Goal: Task Accomplishment & Management: Complete application form

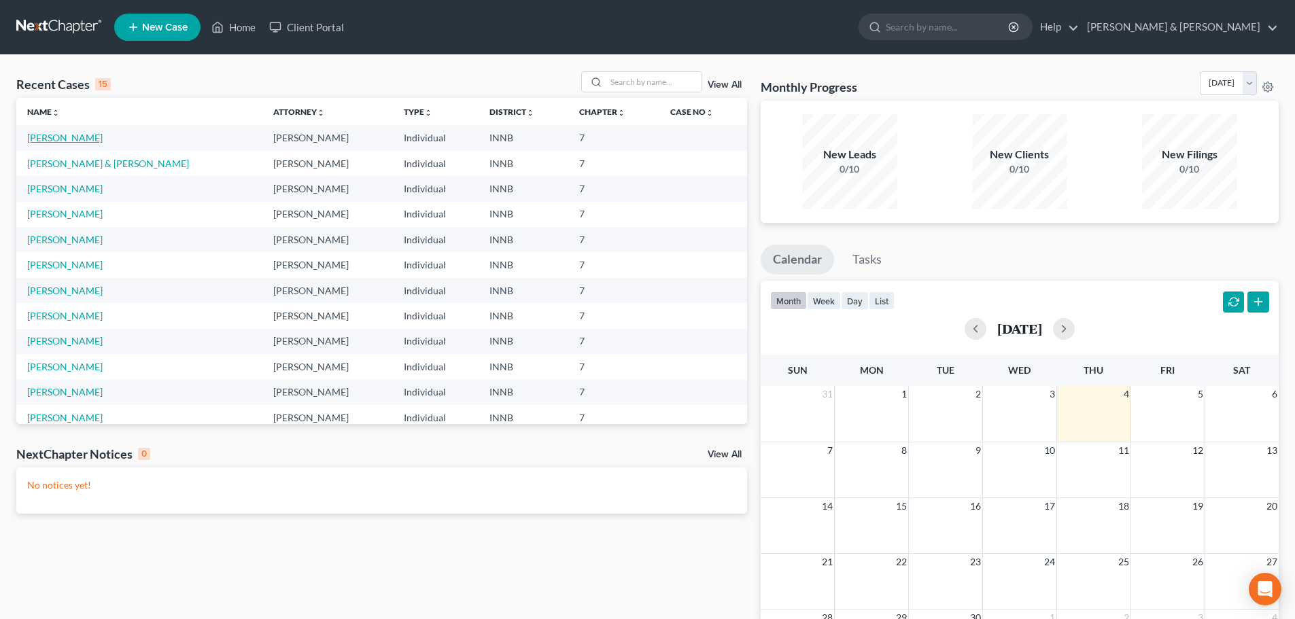
click at [54, 133] on link "[PERSON_NAME]" at bounding box center [64, 138] width 75 height 12
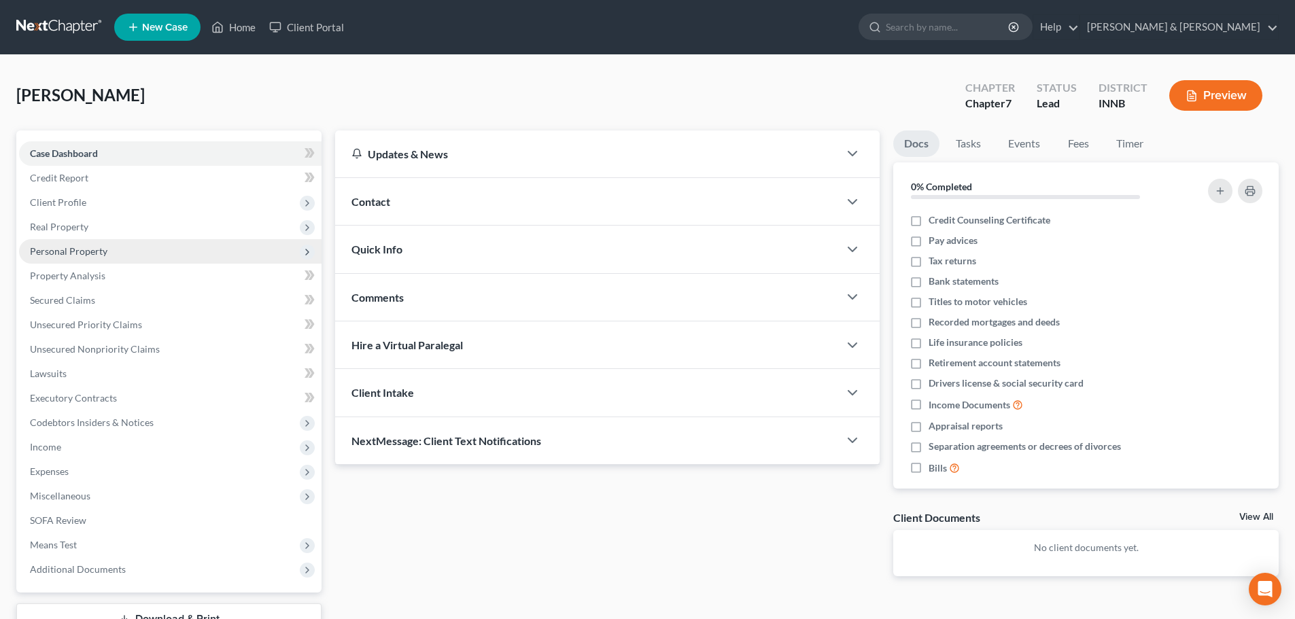
click at [94, 255] on span "Personal Property" at bounding box center [69, 251] width 78 height 12
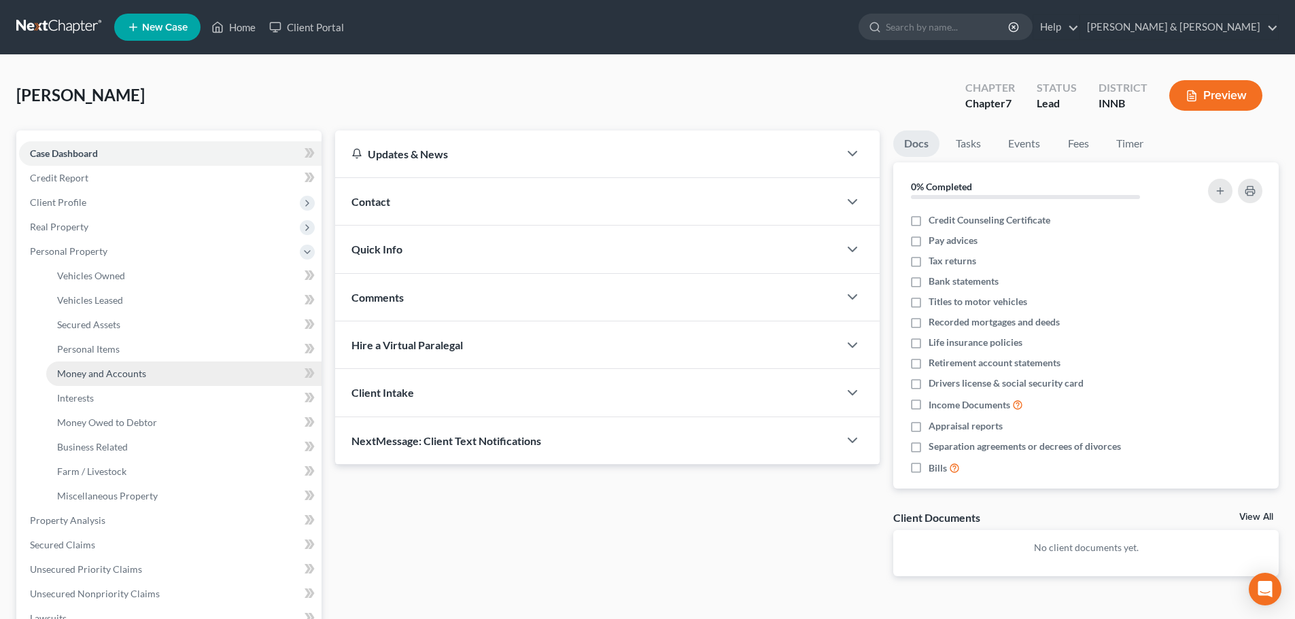
click at [66, 381] on link "Money and Accounts" at bounding box center [183, 374] width 275 height 24
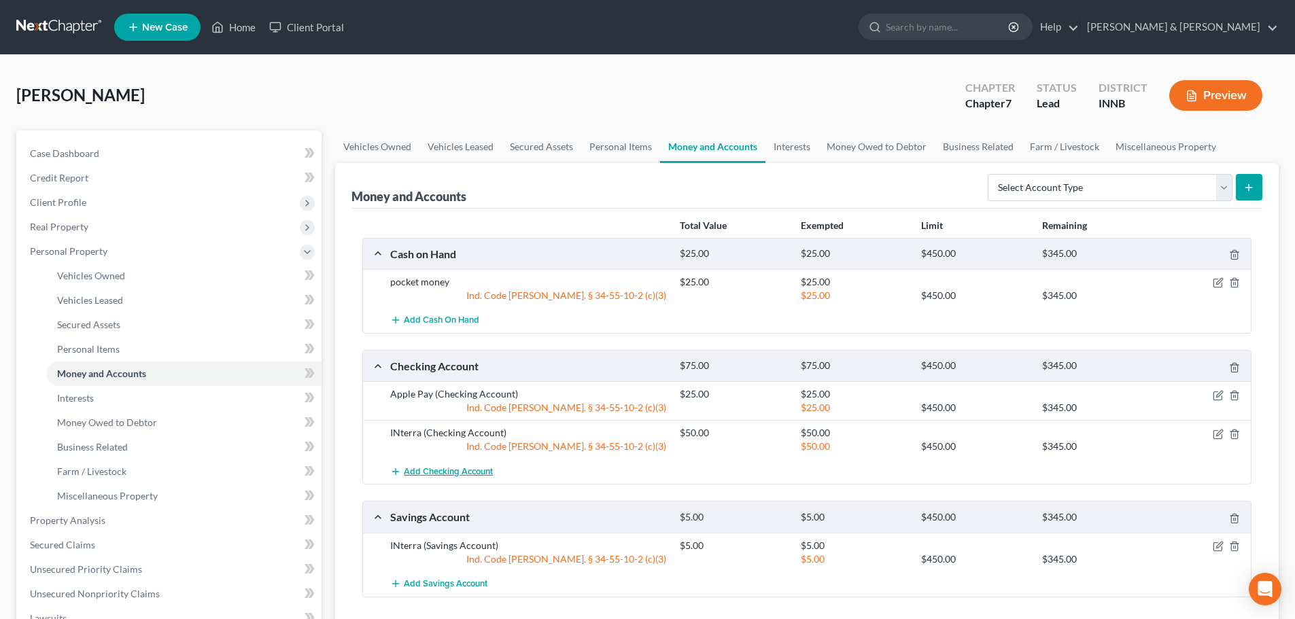
click at [457, 469] on span "Add Checking Account" at bounding box center [448, 471] width 89 height 11
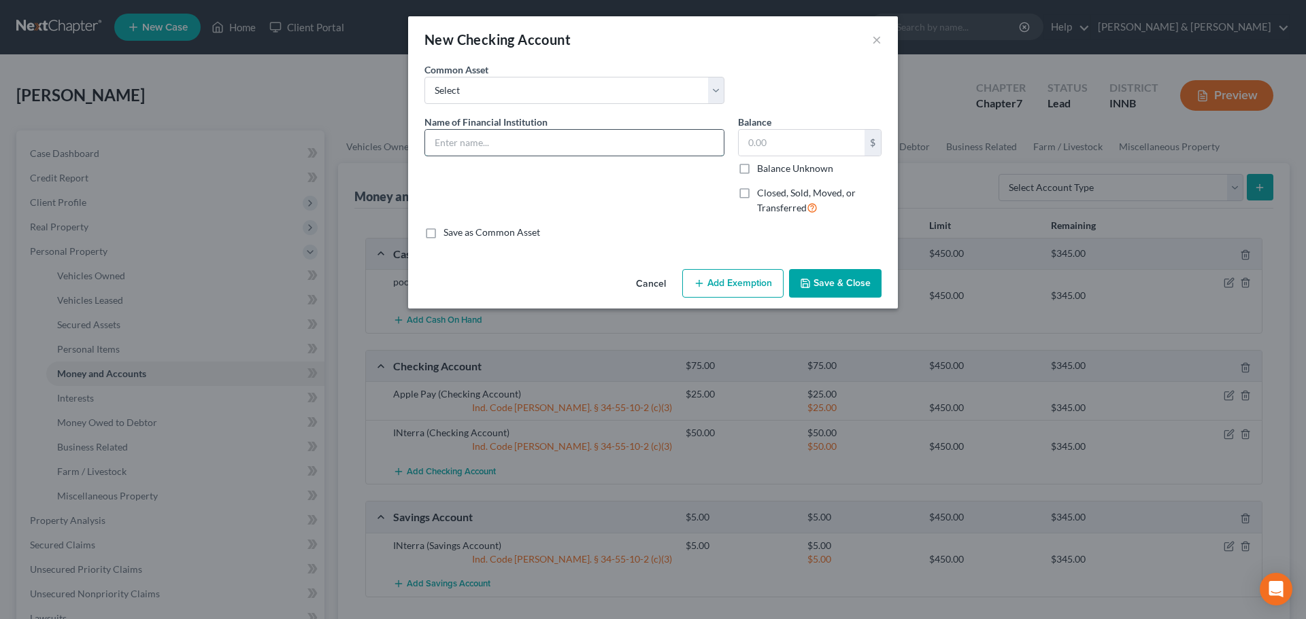
click at [449, 139] on input "text" at bounding box center [574, 143] width 299 height 26
type input "Wisely by ADP"
type input "10"
click at [757, 277] on button "Add Exemption" at bounding box center [732, 283] width 101 height 29
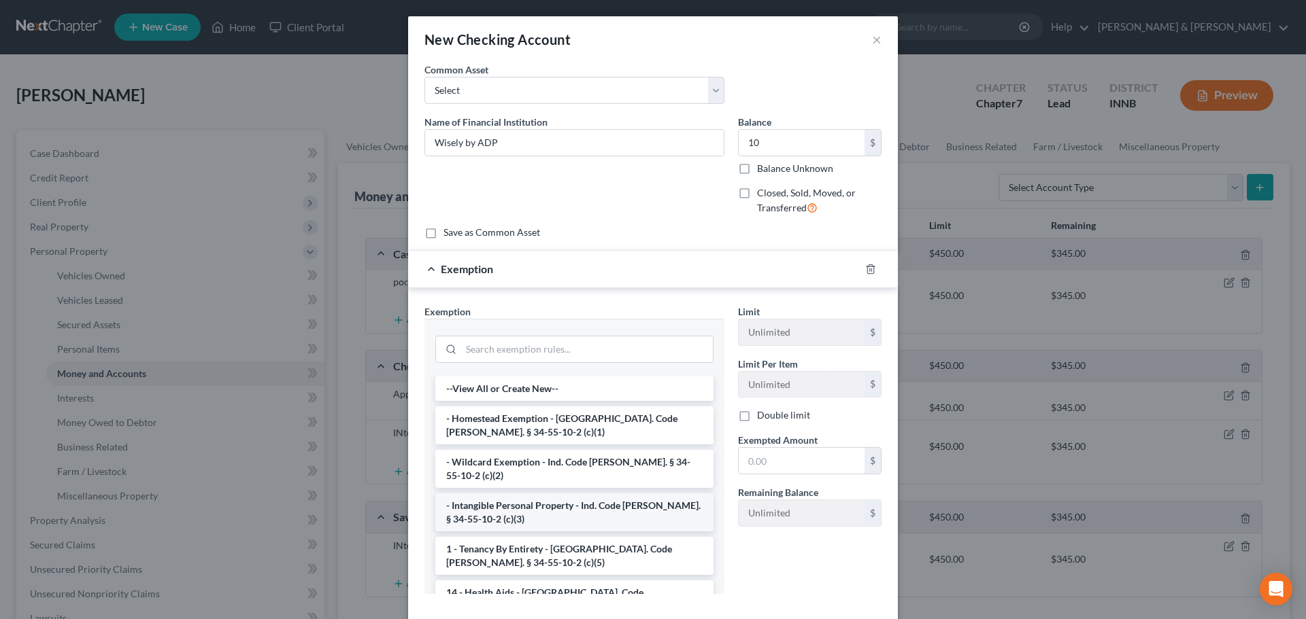
click at [600, 514] on li "- Intangible Personal Property - Ind. Code [PERSON_NAME]. § 34-55-10-2 (c)(3)" at bounding box center [574, 513] width 278 height 38
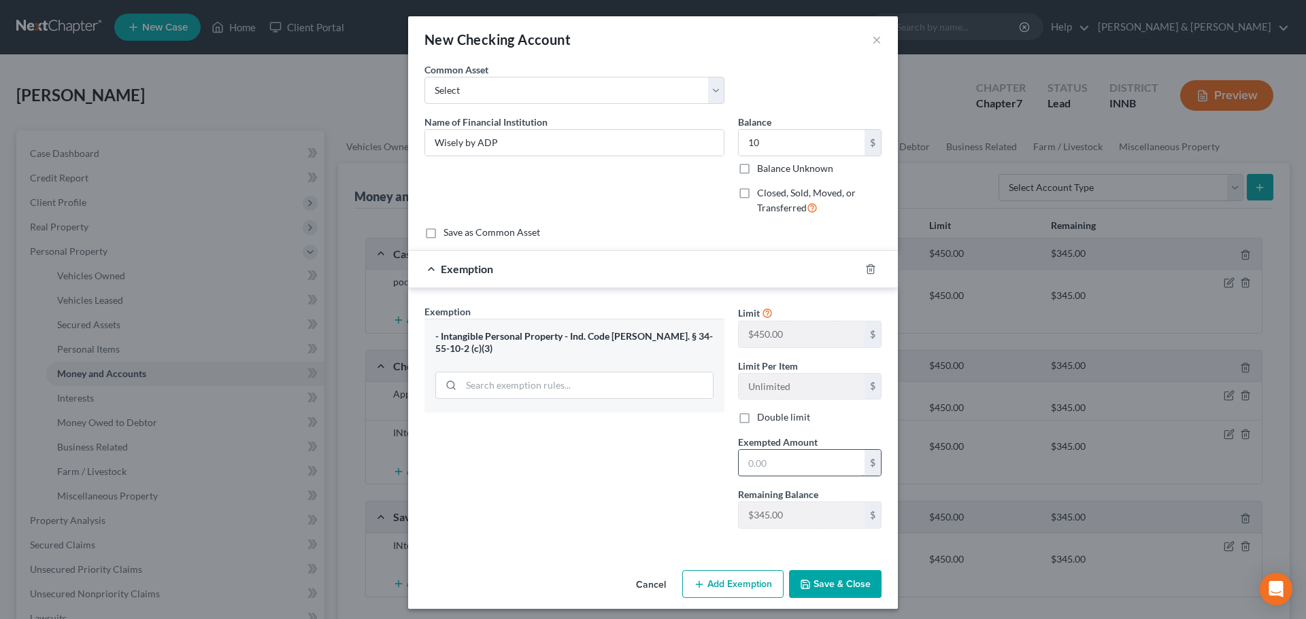
click at [745, 466] on input "text" at bounding box center [801, 463] width 126 height 26
type input "10"
click at [836, 598] on button "Save & Close" at bounding box center [835, 585] width 92 height 29
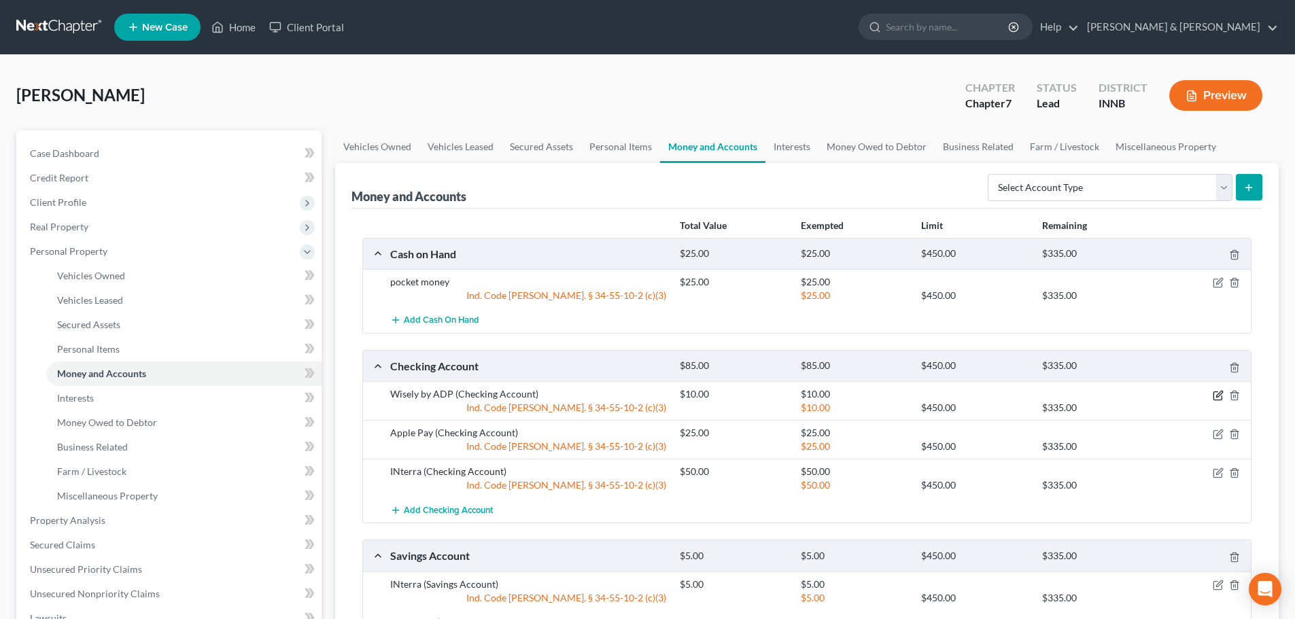
click at [1220, 397] on icon "button" at bounding box center [1218, 395] width 11 height 11
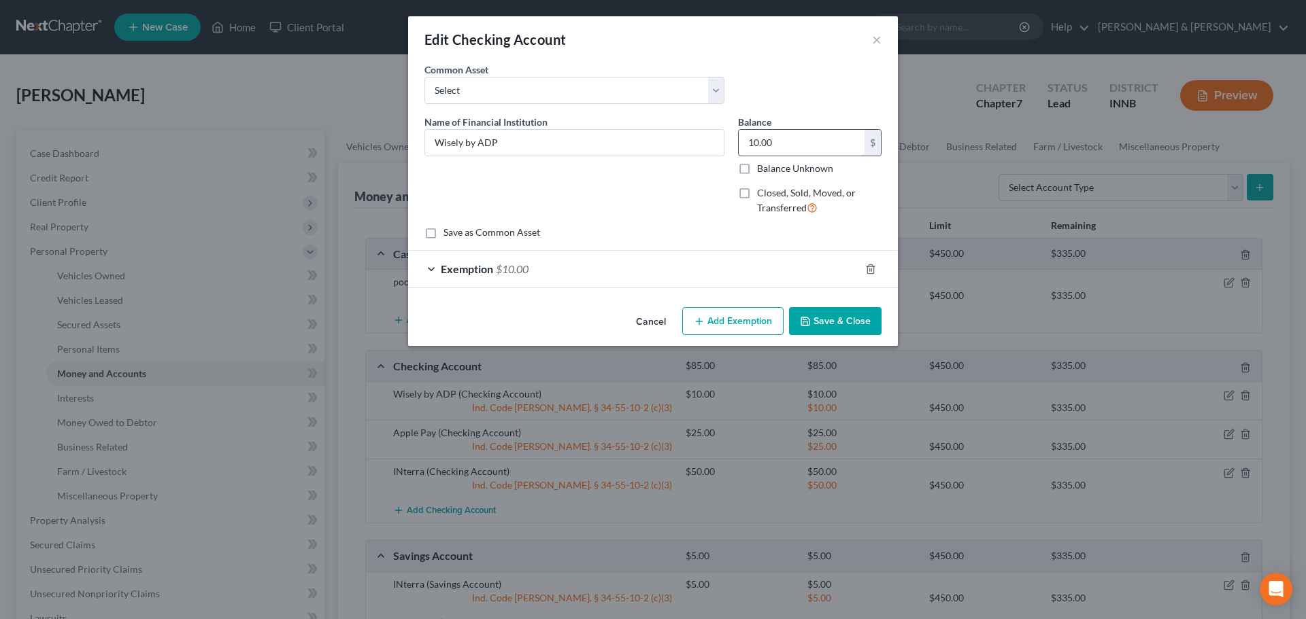
click at [779, 149] on input "10.00" at bounding box center [801, 143] width 126 height 26
type input "30"
click at [578, 262] on div "Exemption $10.00" at bounding box center [634, 269] width 452 height 36
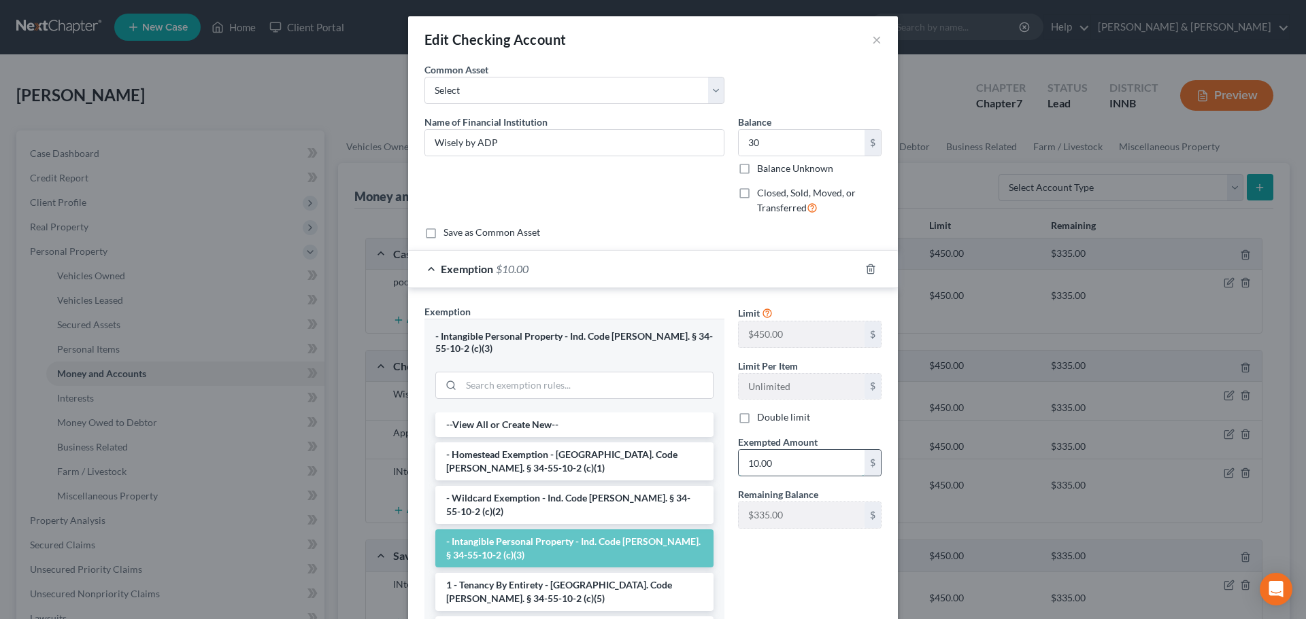
click at [789, 459] on input "10.00" at bounding box center [801, 463] width 126 height 26
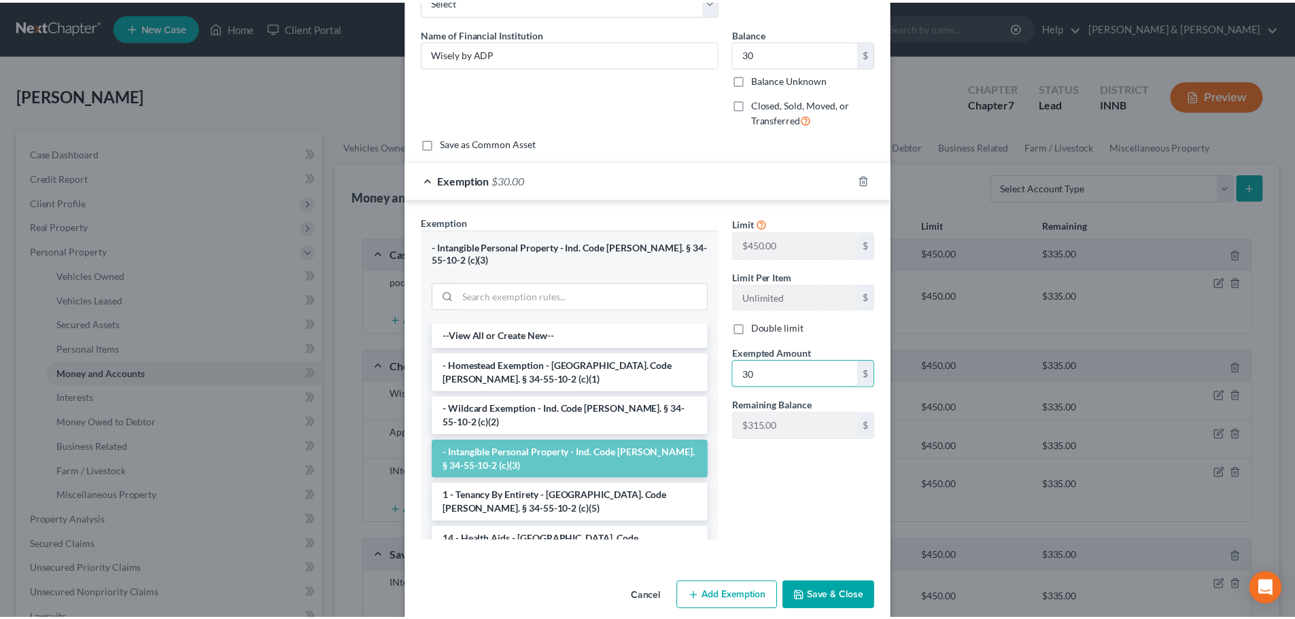
scroll to position [95, 0]
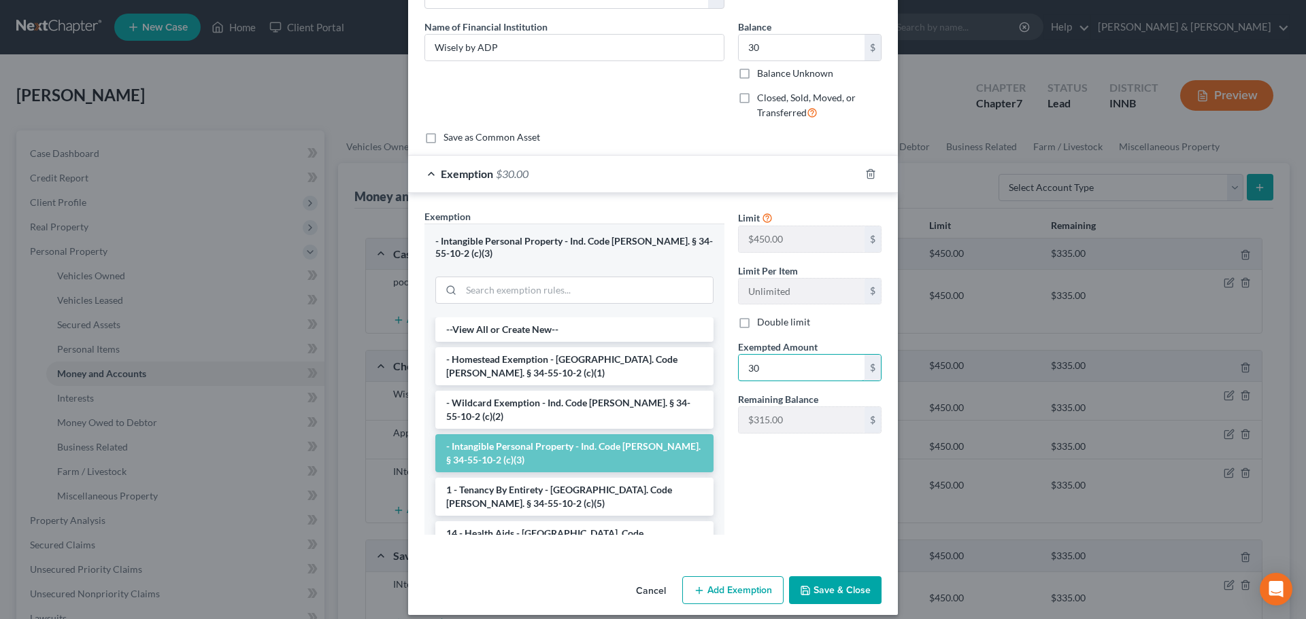
type input "30"
click at [800, 585] on icon "button" at bounding box center [805, 590] width 11 height 11
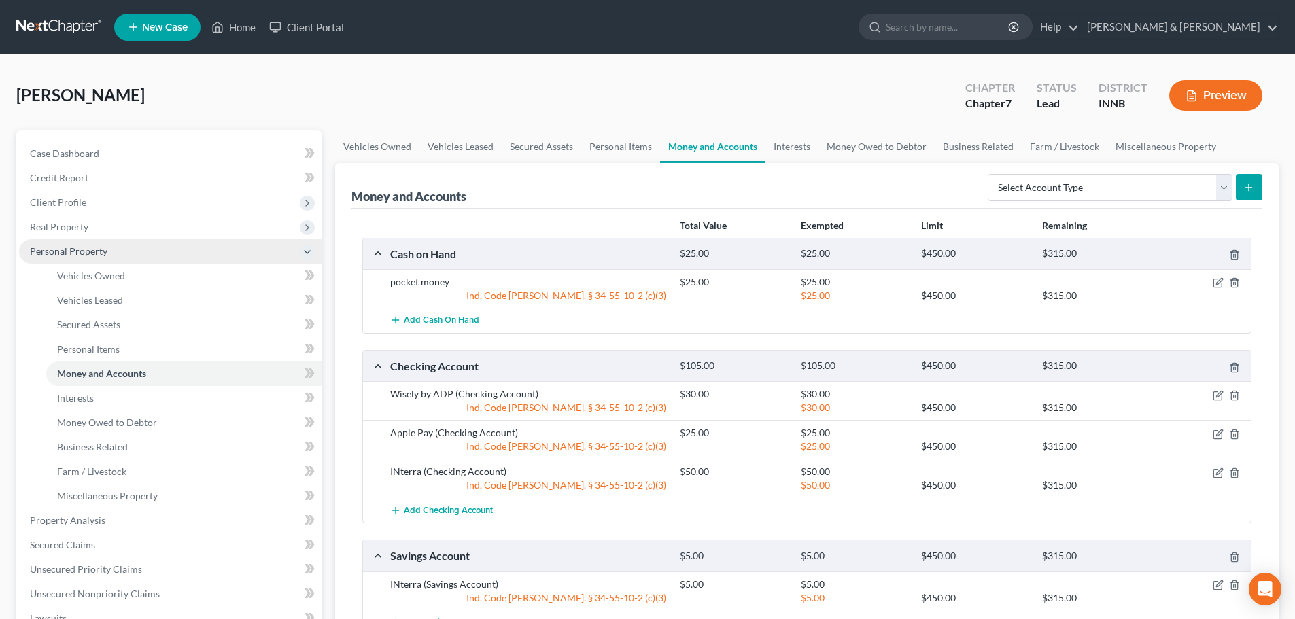
click at [97, 252] on span "Personal Property" at bounding box center [69, 251] width 78 height 12
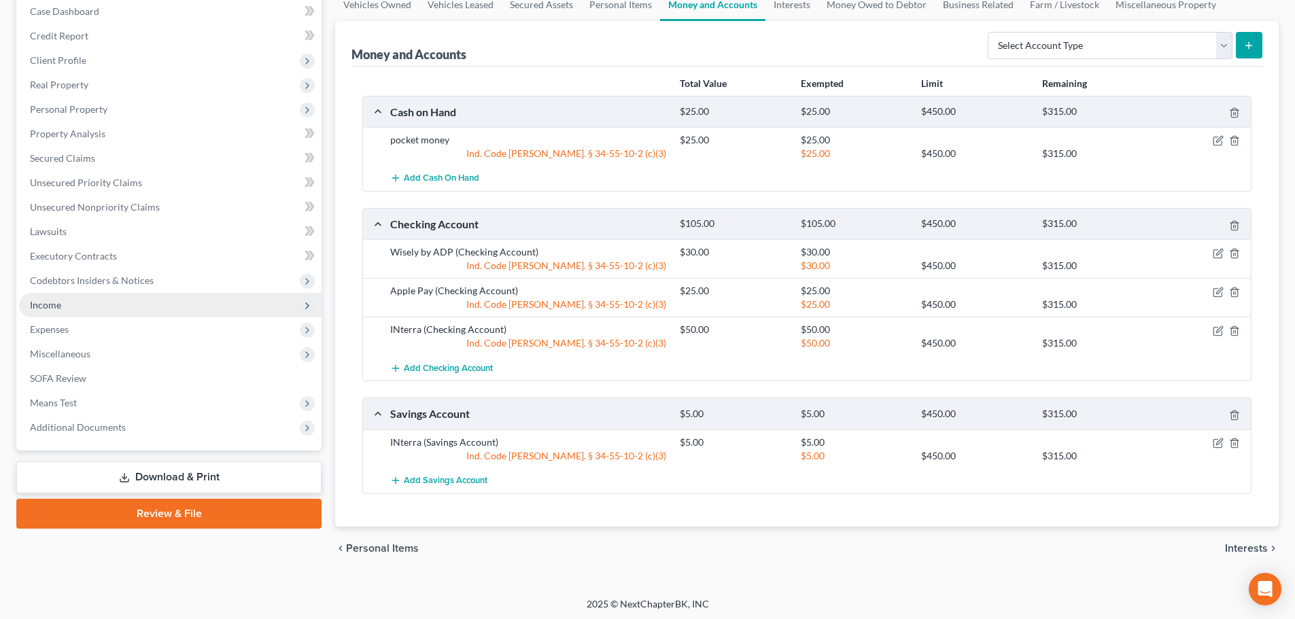
scroll to position [145, 0]
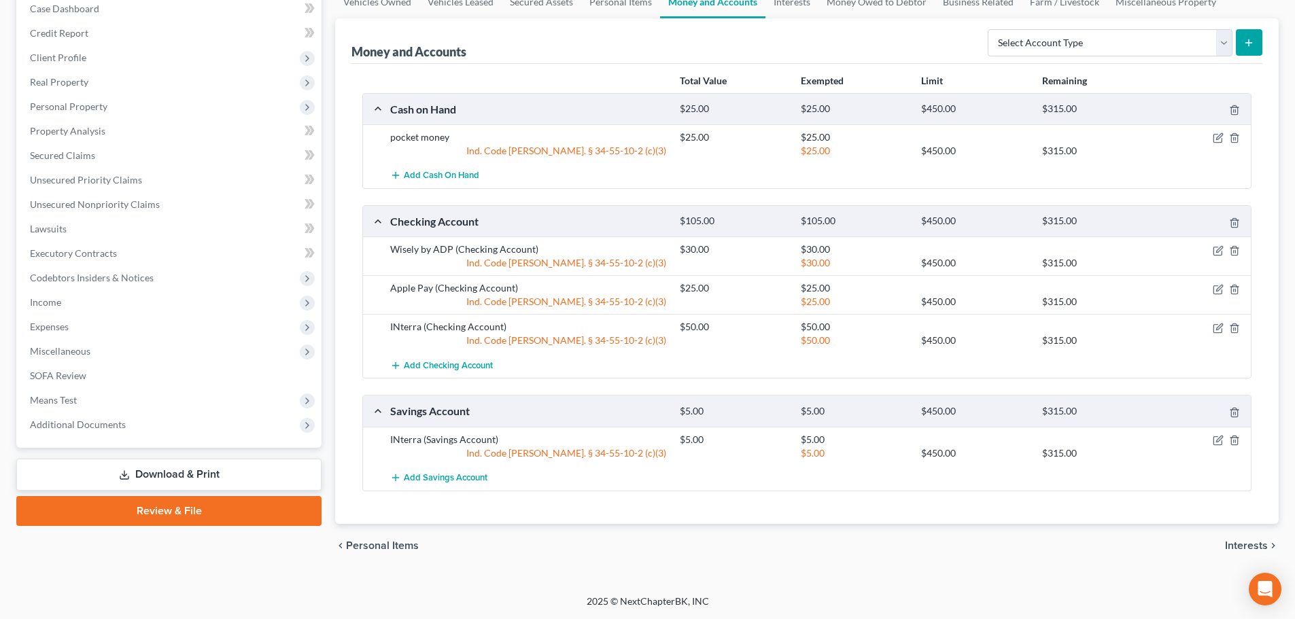
click at [228, 467] on link "Download & Print" at bounding box center [168, 475] width 305 height 32
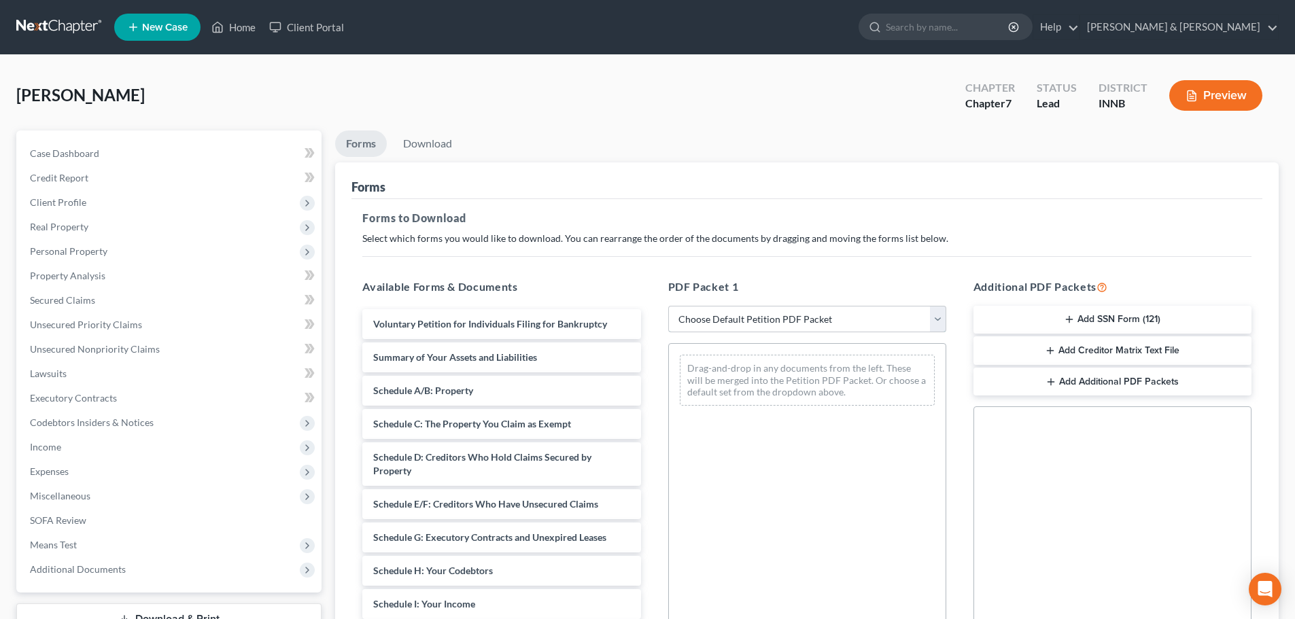
click at [716, 316] on select "Choose Default Petition PDF Packet Complete Bankruptcy Petition (all forms and …" at bounding box center [807, 319] width 278 height 27
select select "4"
click at [668, 306] on select "Choose Default Petition PDF Packet Complete Bankruptcy Petition (all forms and …" at bounding box center [807, 319] width 278 height 27
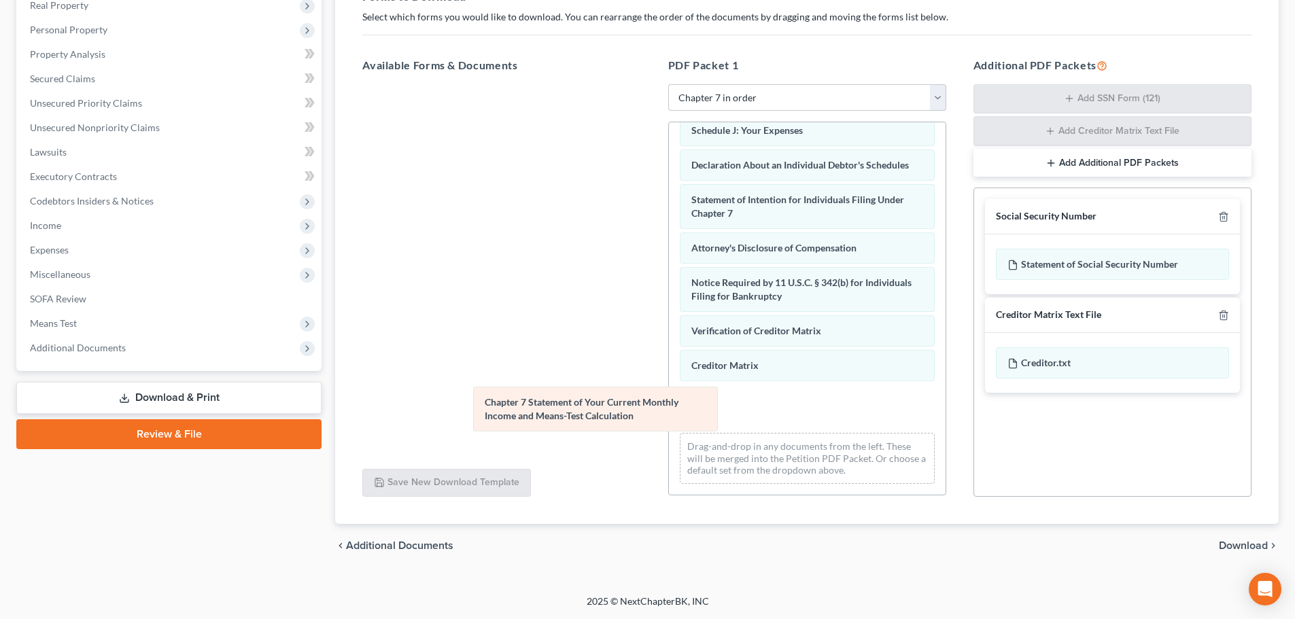
scroll to position [385, 0]
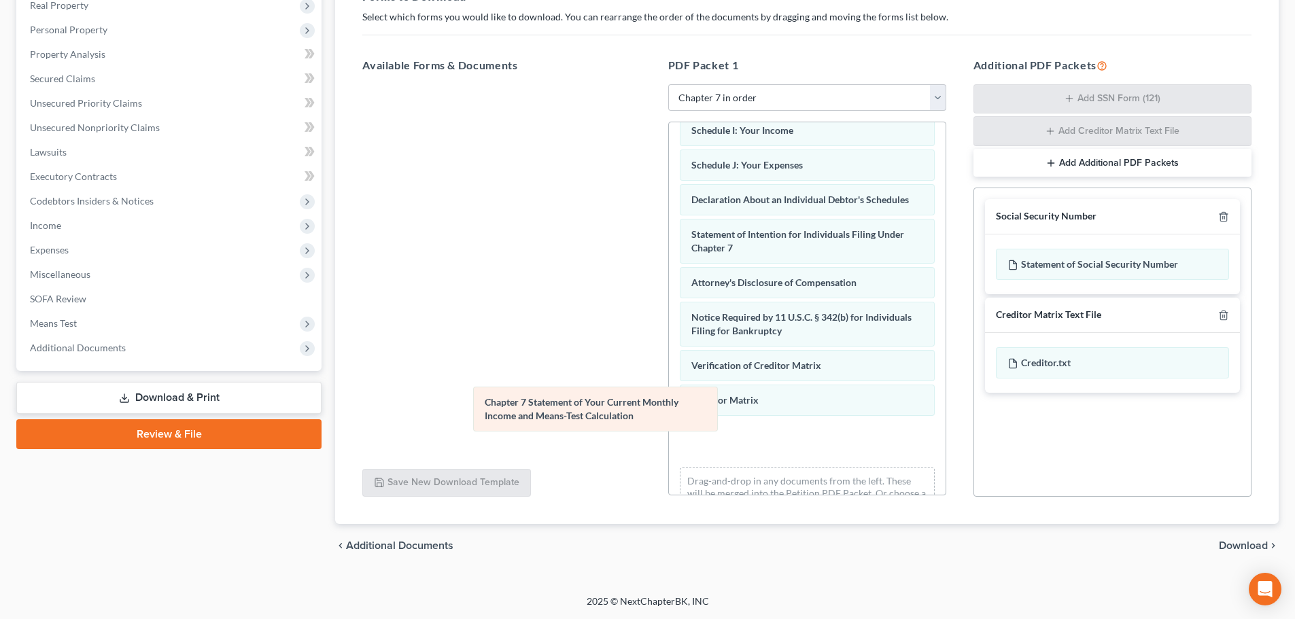
drag, startPoint x: 734, startPoint y: 396, endPoint x: 471, endPoint y: 345, distance: 268.7
click at [669, 349] on div "Chapter 7 Statement of Your Current Monthly Income and Means-Test Calculation V…" at bounding box center [807, 134] width 277 height 792
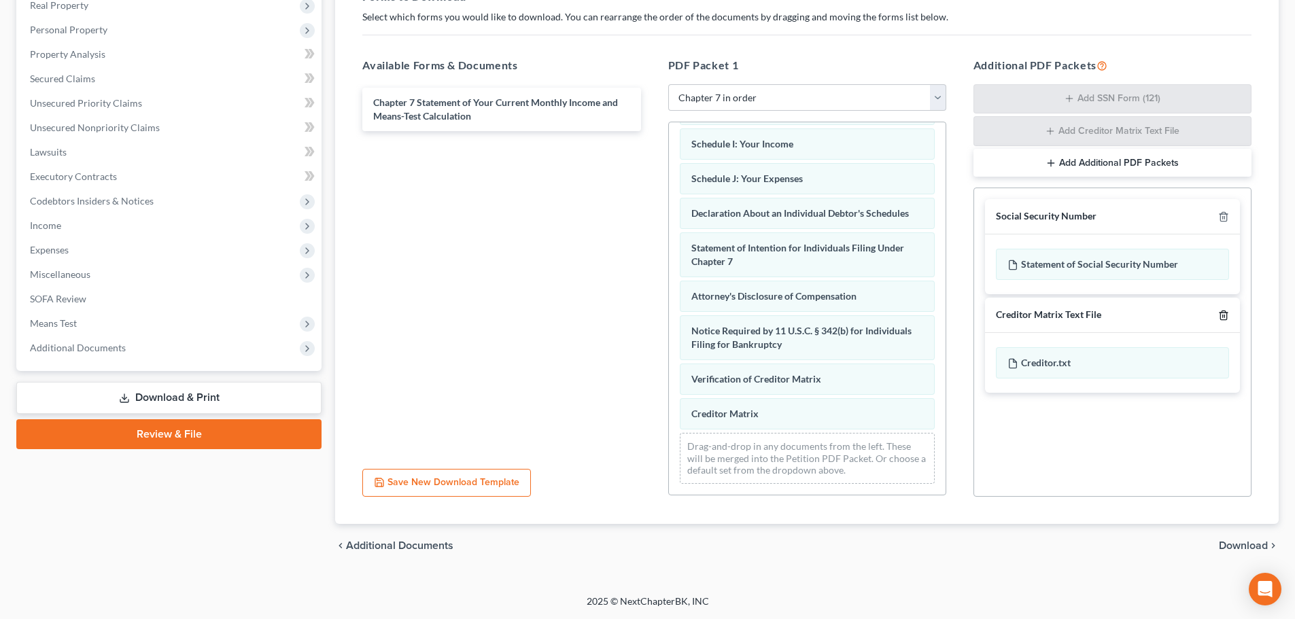
click at [1227, 319] on icon "button" at bounding box center [1224, 315] width 6 height 9
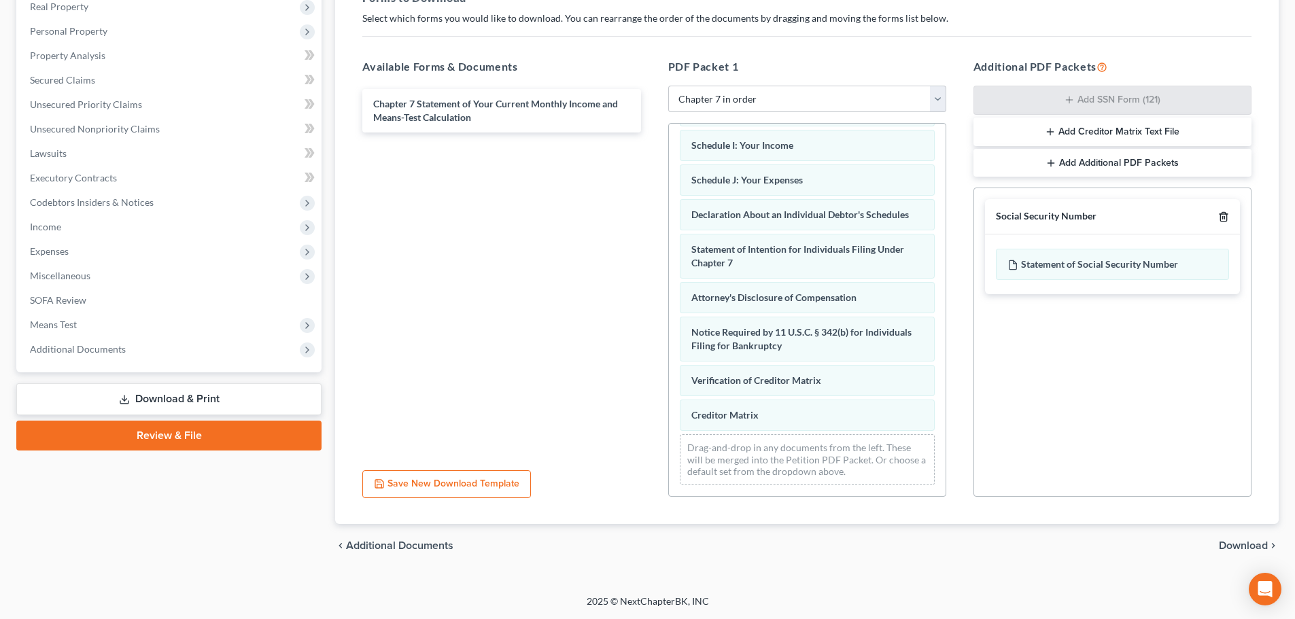
click at [1225, 216] on icon "button" at bounding box center [1224, 216] width 11 height 11
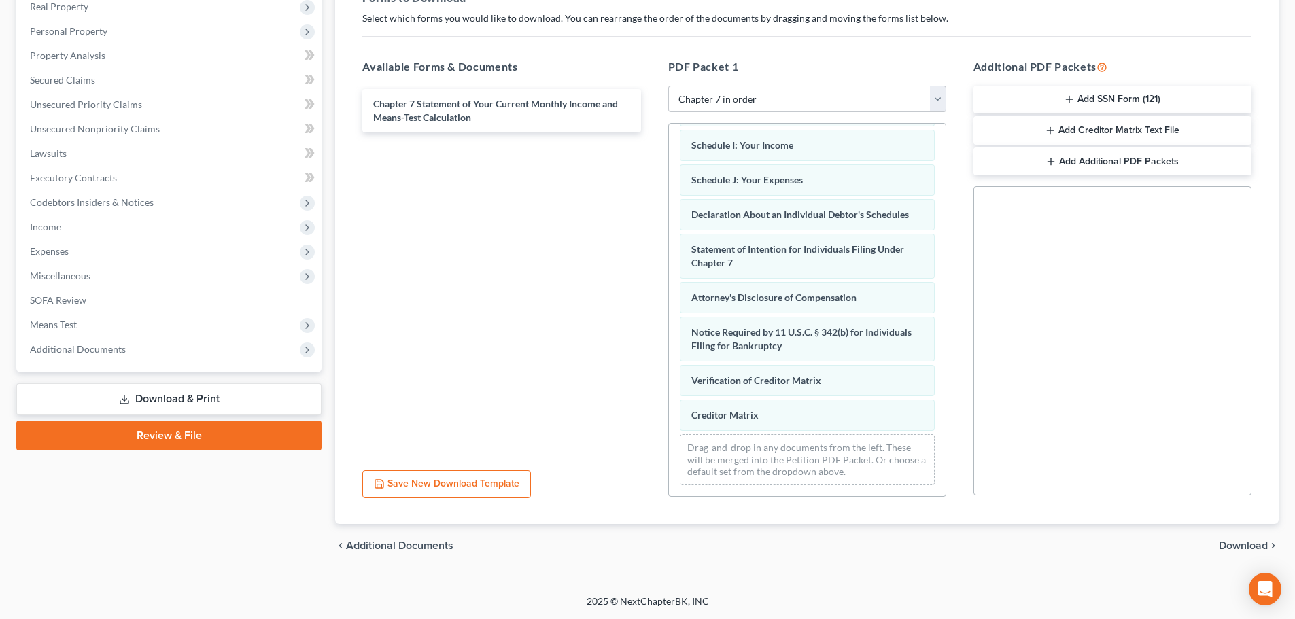
click at [1232, 545] on span "Download" at bounding box center [1243, 546] width 49 height 11
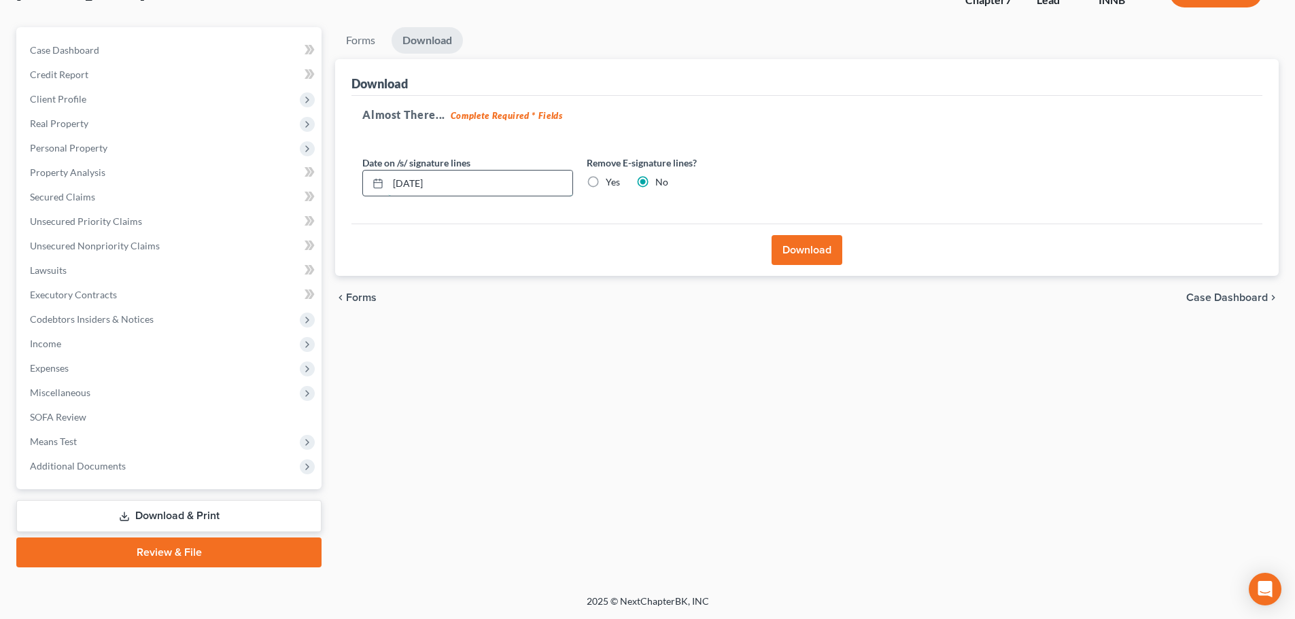
click at [413, 184] on input "[DATE]" at bounding box center [480, 184] width 184 height 26
type input "[DATE]"
click at [815, 243] on button "Download" at bounding box center [807, 250] width 71 height 30
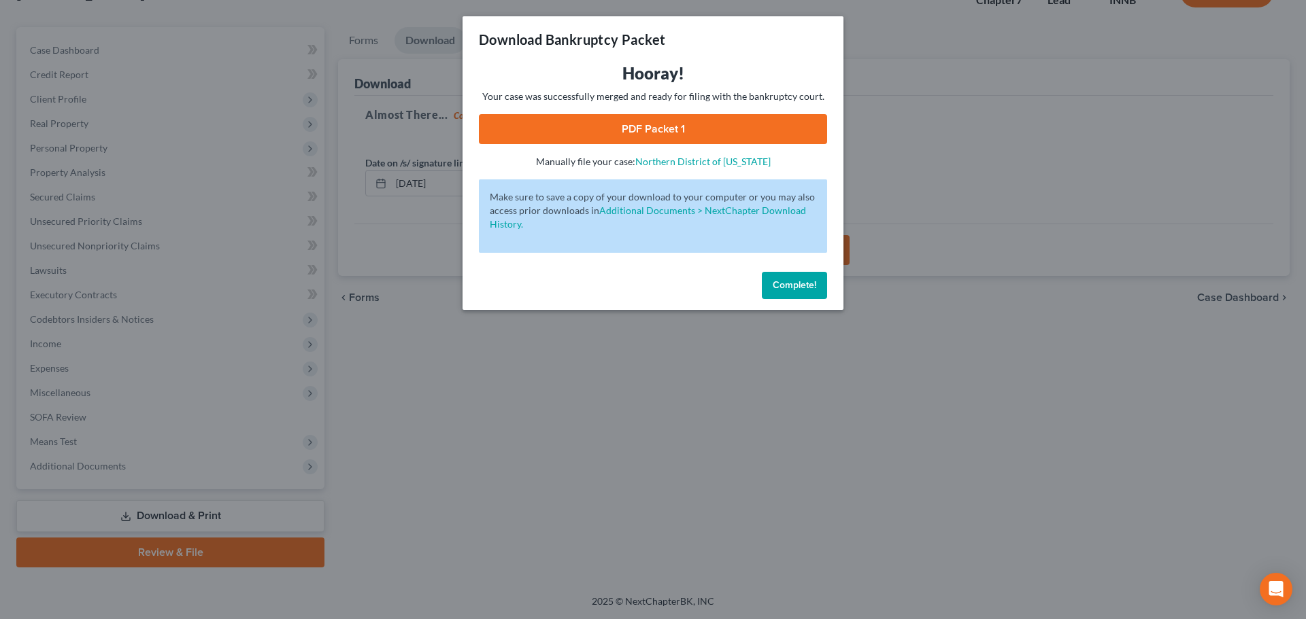
click at [620, 139] on link "PDF Packet 1" at bounding box center [653, 129] width 348 height 30
drag, startPoint x: 775, startPoint y: 287, endPoint x: 774, endPoint y: 277, distance: 9.6
click at [775, 287] on span "Complete!" at bounding box center [794, 285] width 44 height 12
